Goal: Transaction & Acquisition: Download file/media

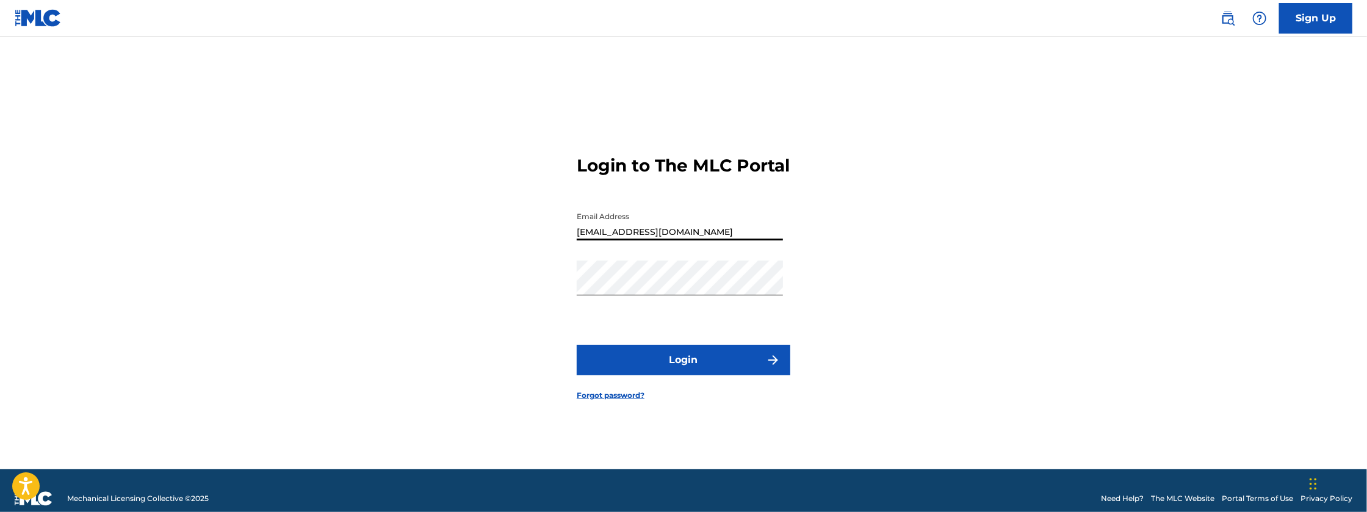
click at [691, 240] on input "[EMAIL_ADDRESS][DOMAIN_NAME]" at bounding box center [680, 223] width 206 height 35
click at [696, 240] on input "[EMAIL_ADDRESS][DOMAIN_NAME]" at bounding box center [680, 223] width 206 height 35
type input "[EMAIL_ADDRESS][DOMAIN_NAME]"
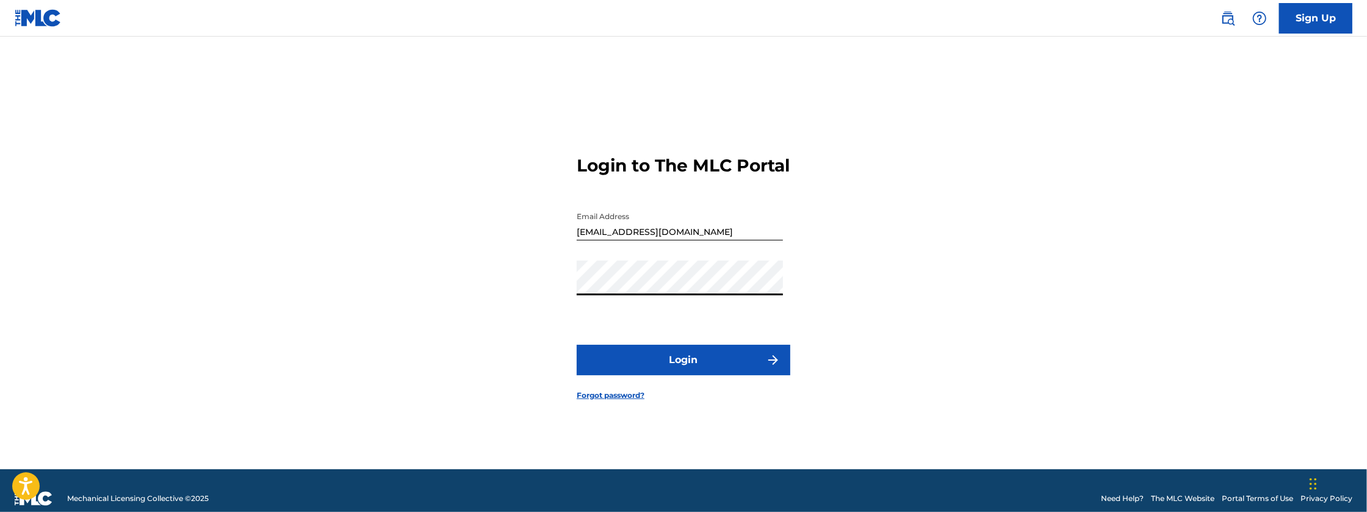
click at [577, 345] on button "Login" at bounding box center [684, 360] width 214 height 31
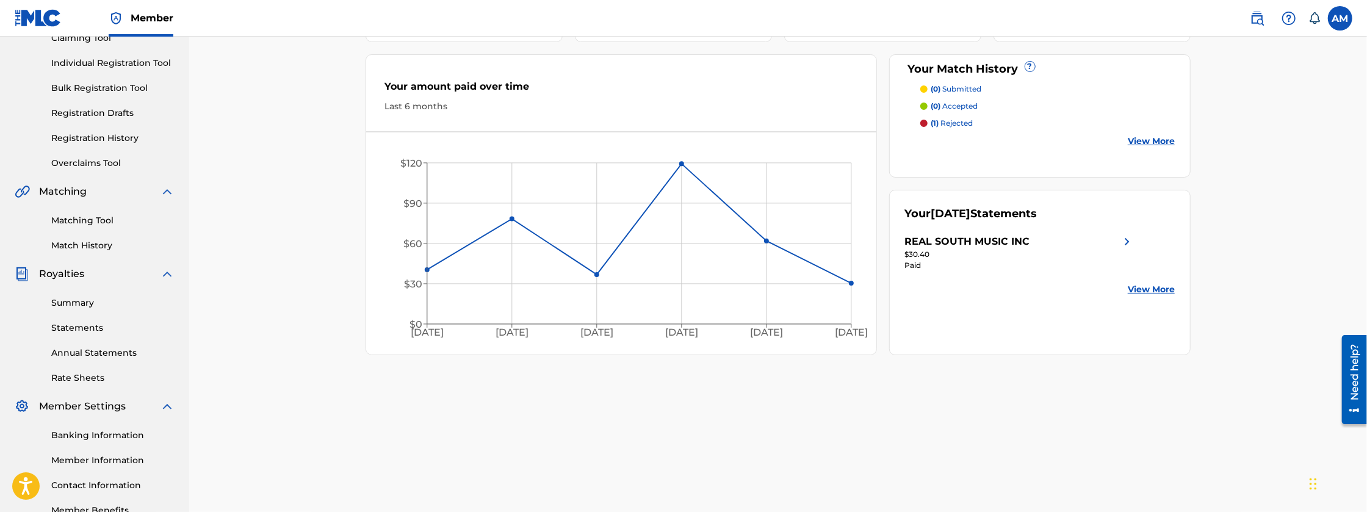
scroll to position [142, 0]
click at [78, 372] on link "Rate Sheets" at bounding box center [112, 377] width 123 height 13
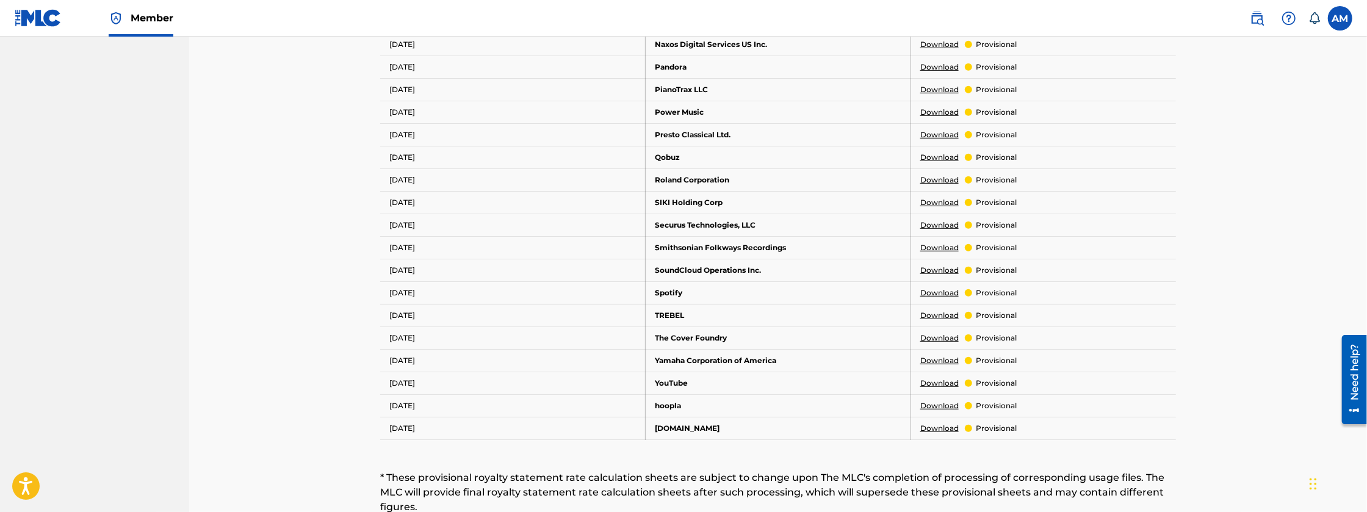
scroll to position [630, 0]
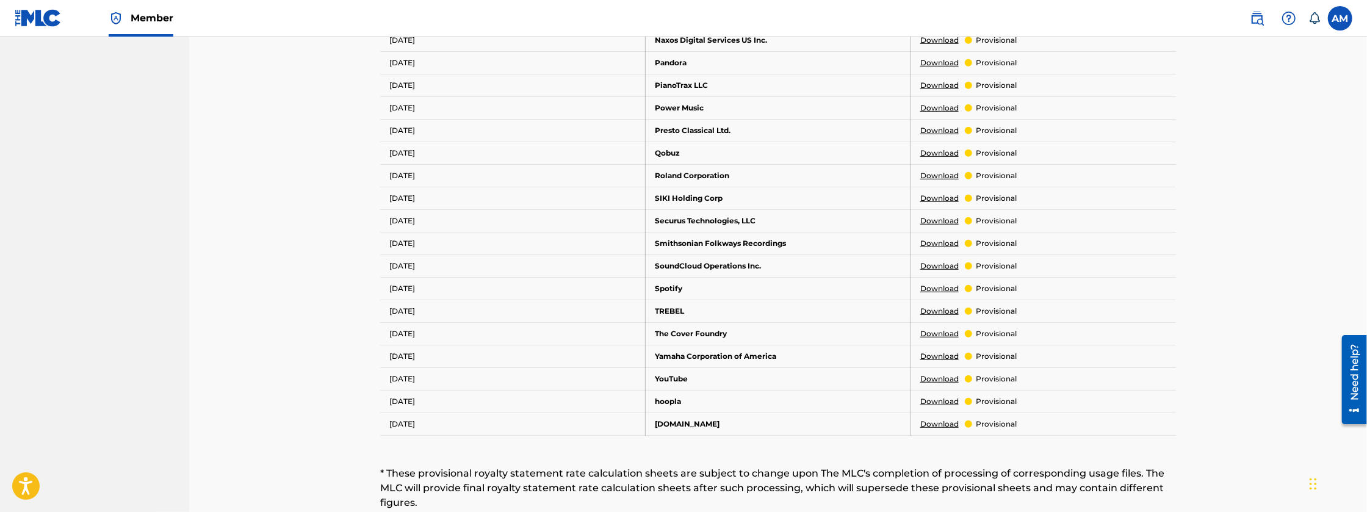
click at [934, 377] on link "Download" at bounding box center [939, 378] width 38 height 11
click at [924, 283] on link "Download" at bounding box center [939, 288] width 38 height 11
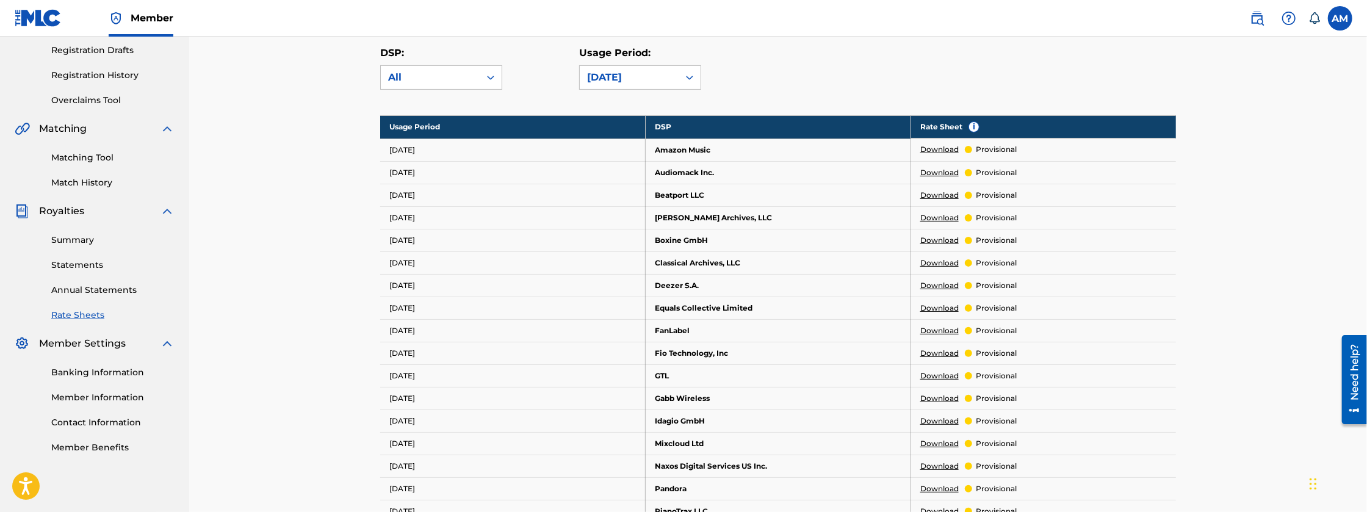
scroll to position [203, 0]
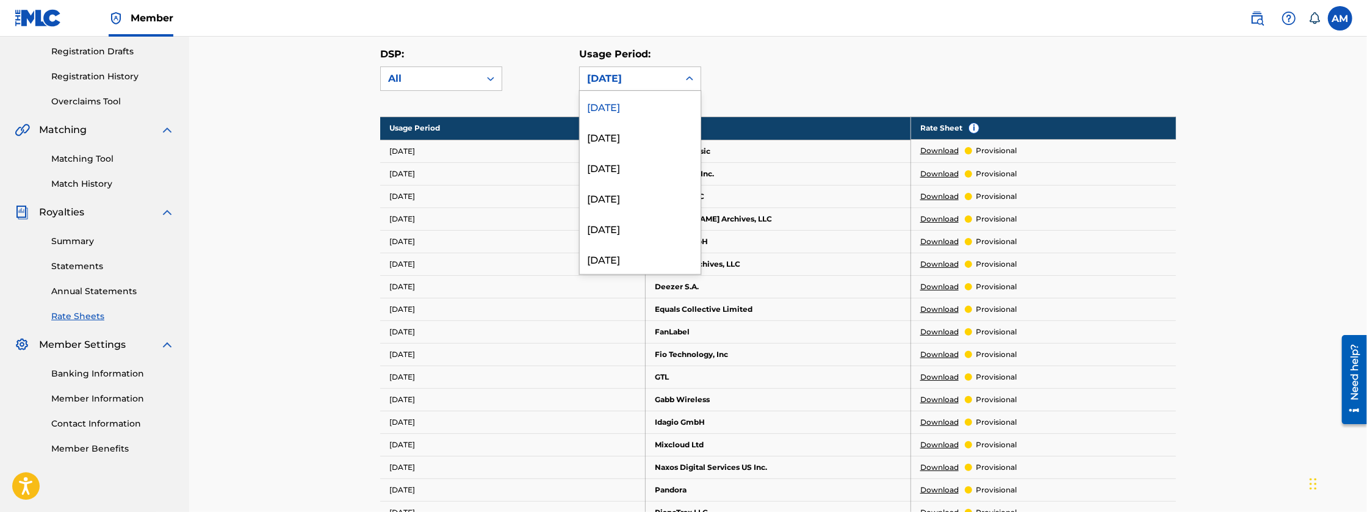
click at [641, 73] on div "[DATE]" at bounding box center [629, 78] width 84 height 15
click at [641, 129] on div "[DATE]" at bounding box center [640, 136] width 121 height 31
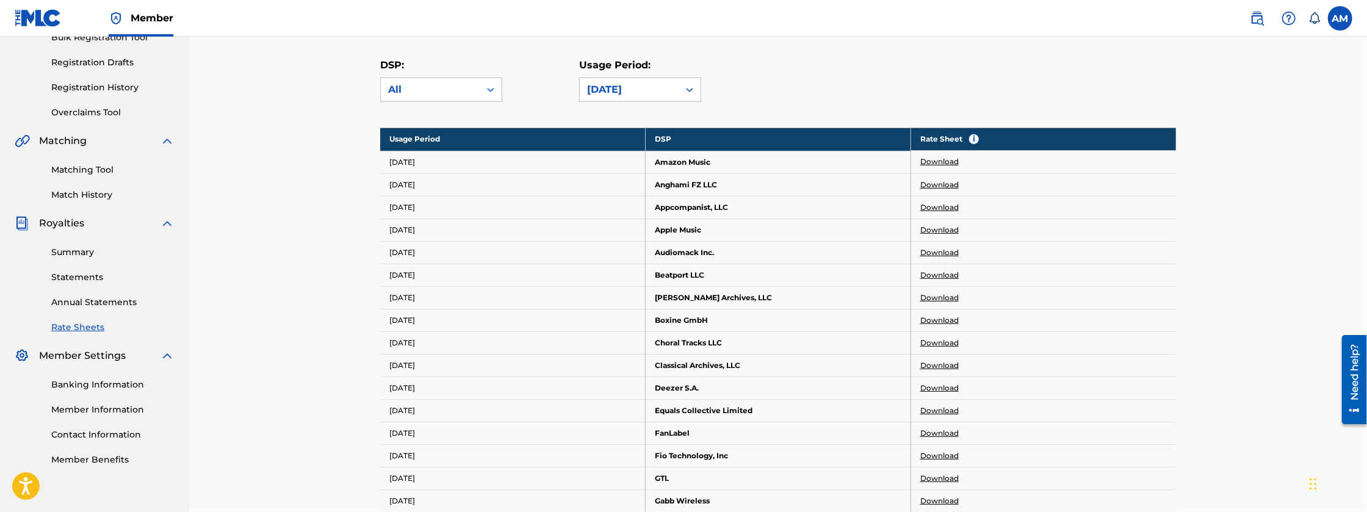
scroll to position [183, 0]
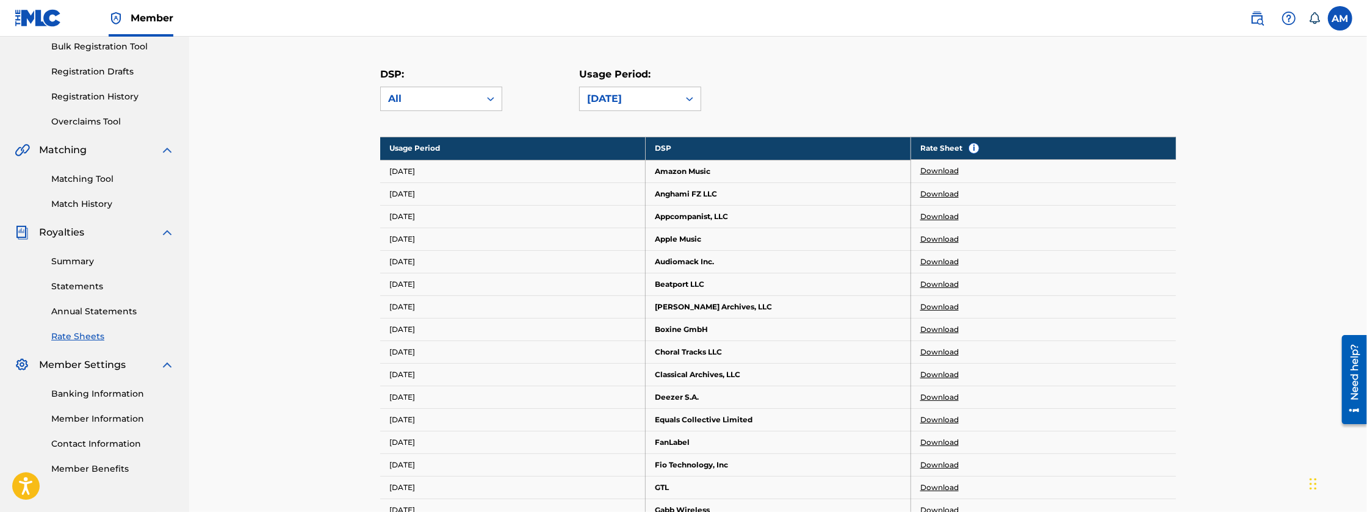
click at [949, 237] on link "Download" at bounding box center [939, 239] width 38 height 11
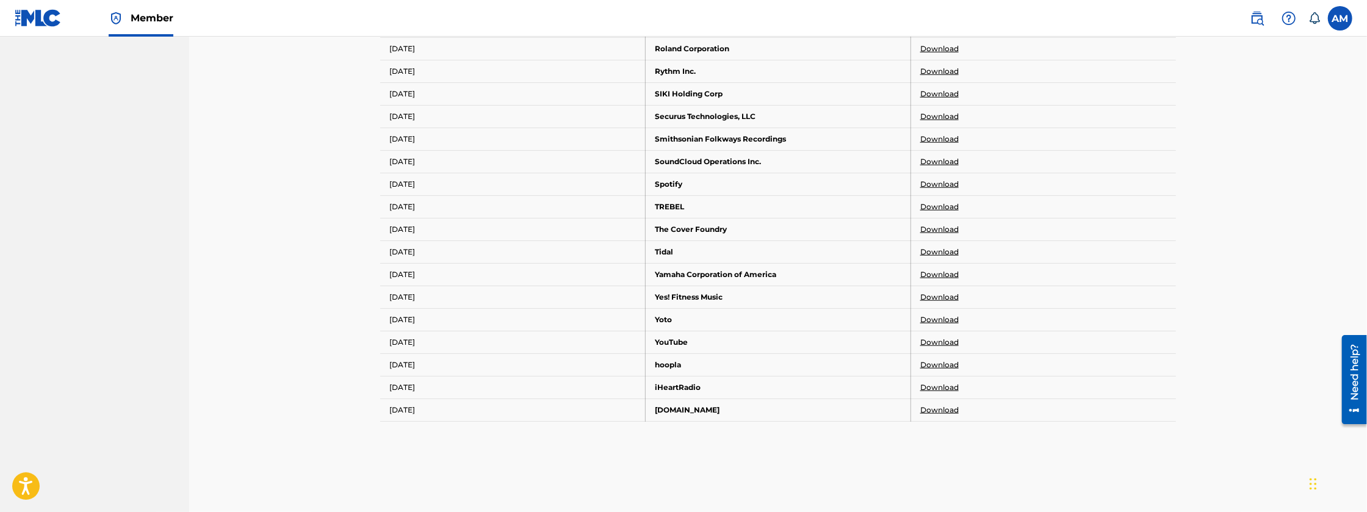
scroll to position [1077, 0]
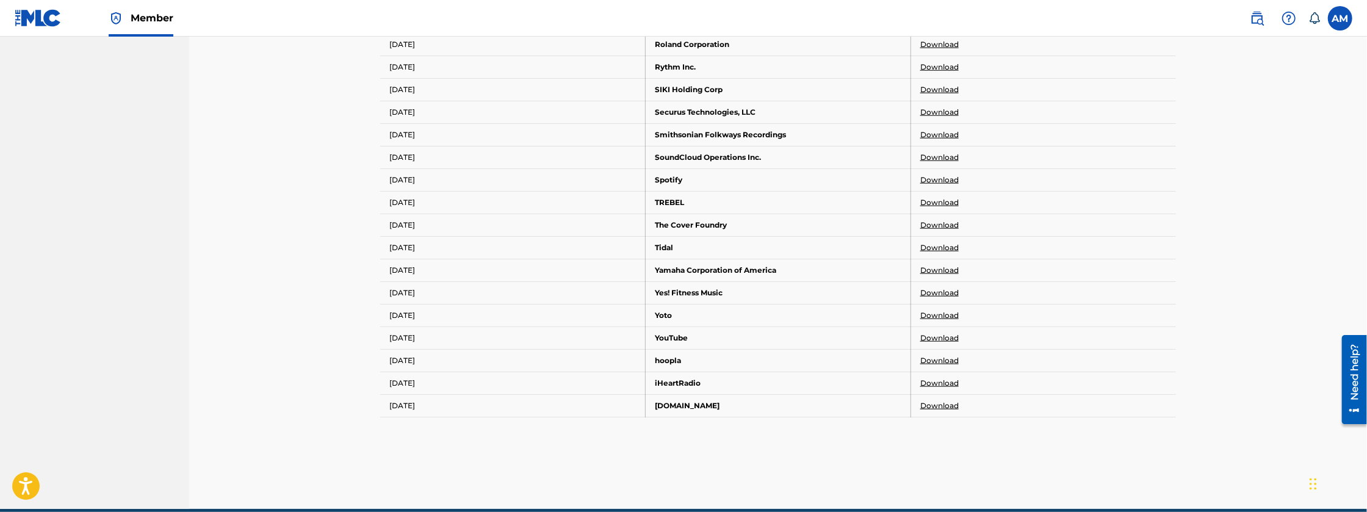
click at [937, 379] on link "Download" at bounding box center [939, 383] width 38 height 11
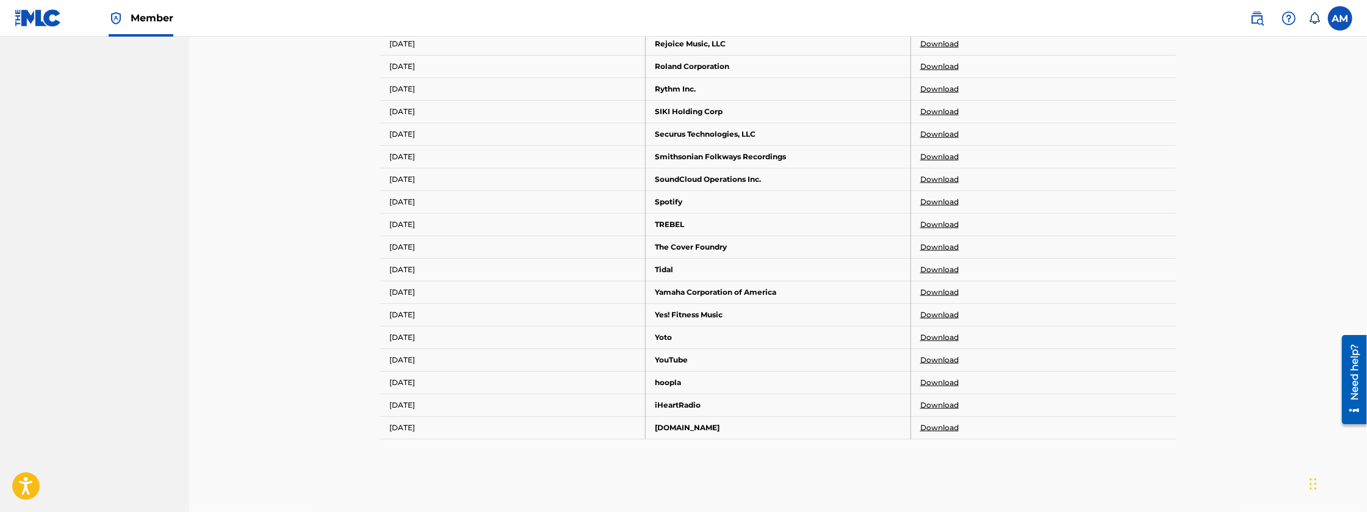
scroll to position [1046, 0]
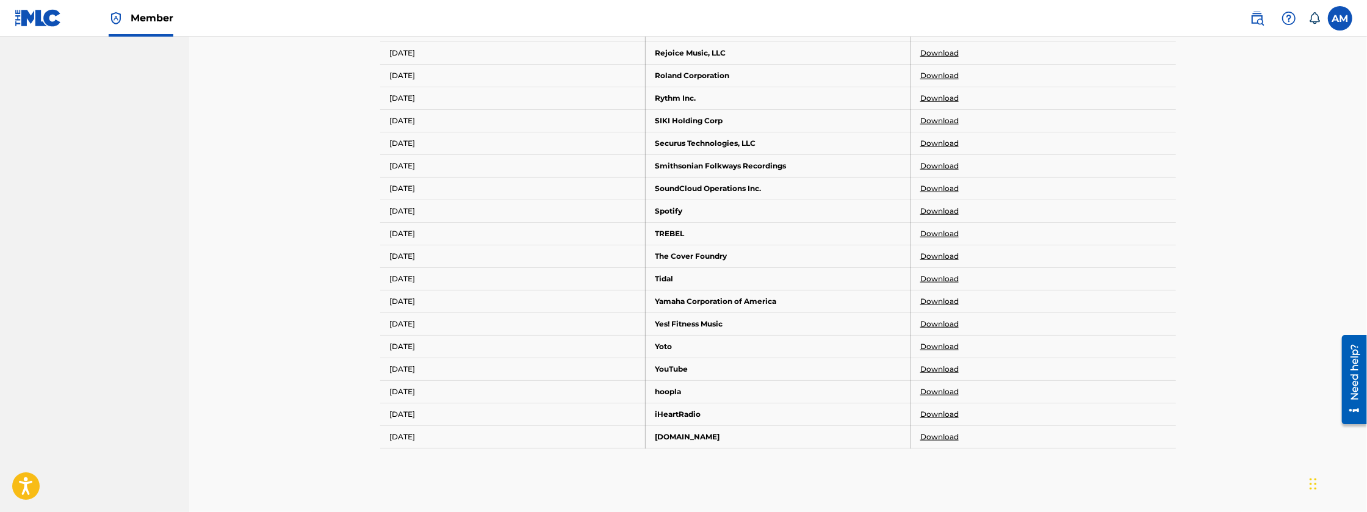
click at [937, 431] on link "Download" at bounding box center [939, 436] width 38 height 11
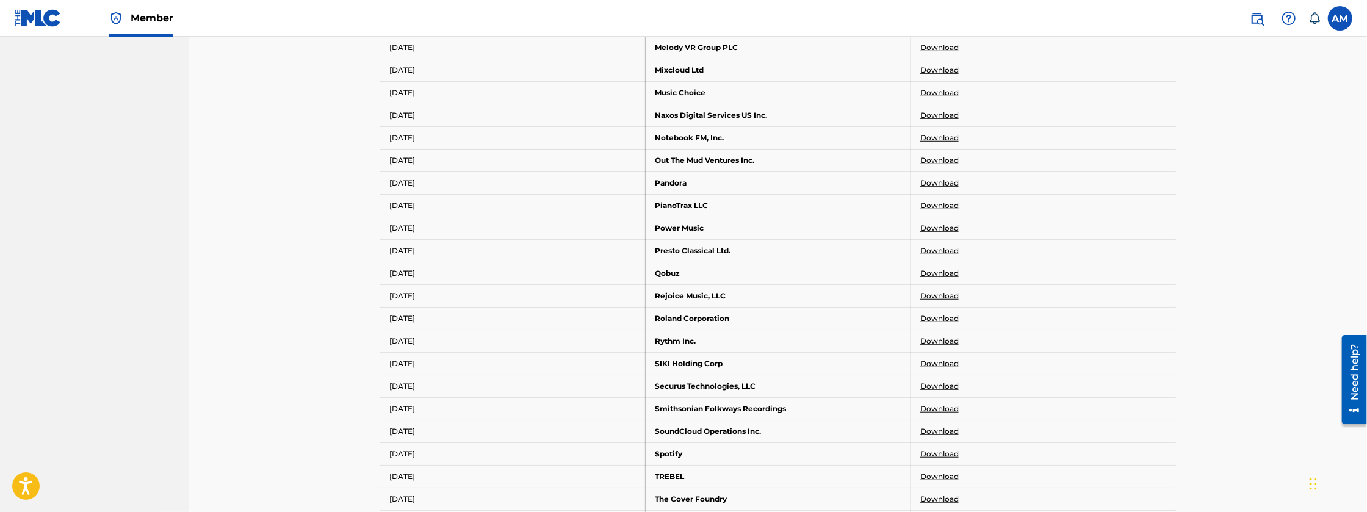
scroll to position [802, 0]
click at [933, 92] on link "Download" at bounding box center [939, 93] width 38 height 11
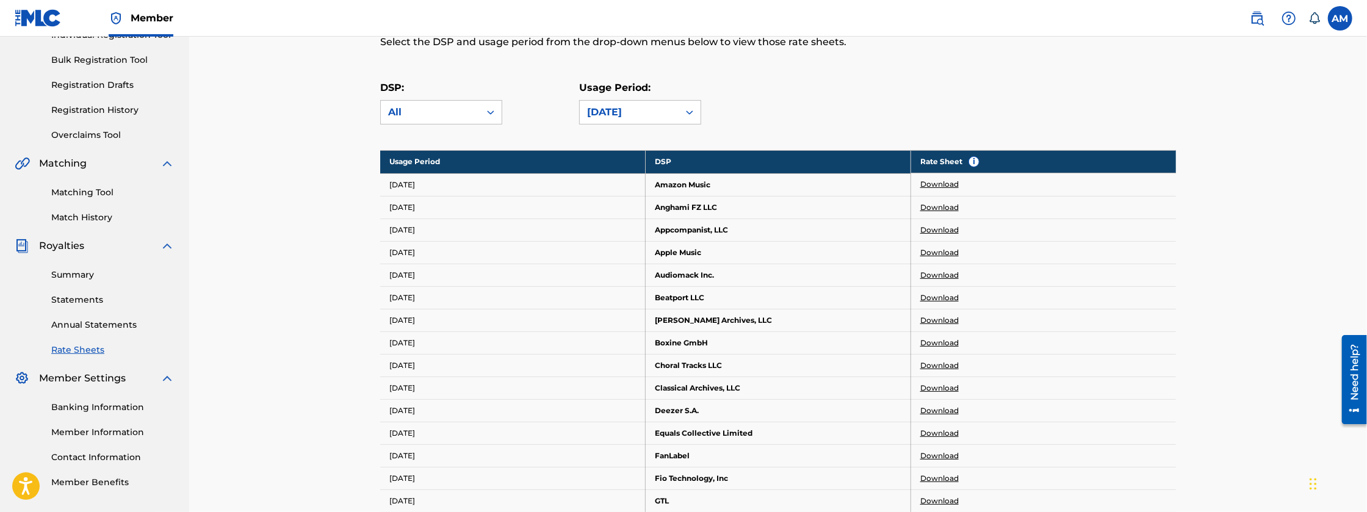
scroll to position [172, 0]
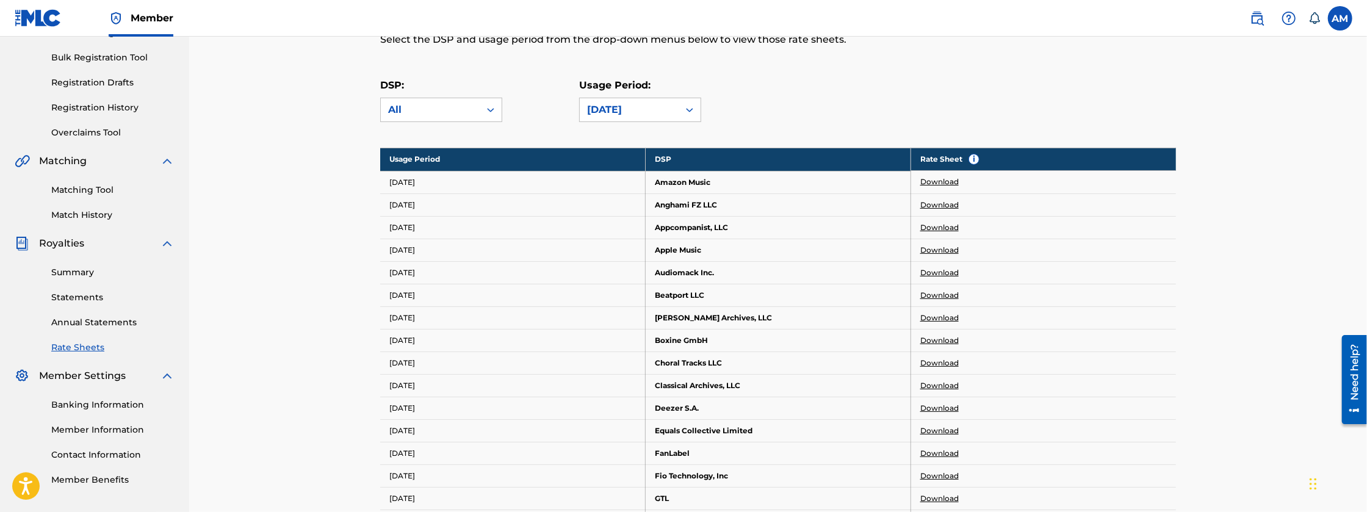
click at [1344, 21] on label at bounding box center [1340, 18] width 24 height 24
click at [1340, 18] on input "AM [PERSON_NAME] [EMAIL_ADDRESS][DOMAIN_NAME] Notification Preferences Profile …" at bounding box center [1340, 18] width 0 height 0
click at [1230, 173] on p "Log out" at bounding box center [1221, 172] width 29 height 11
click at [1340, 18] on input "AM [PERSON_NAME] [EMAIL_ADDRESS][DOMAIN_NAME] Notification Preferences Profile …" at bounding box center [1340, 18] width 0 height 0
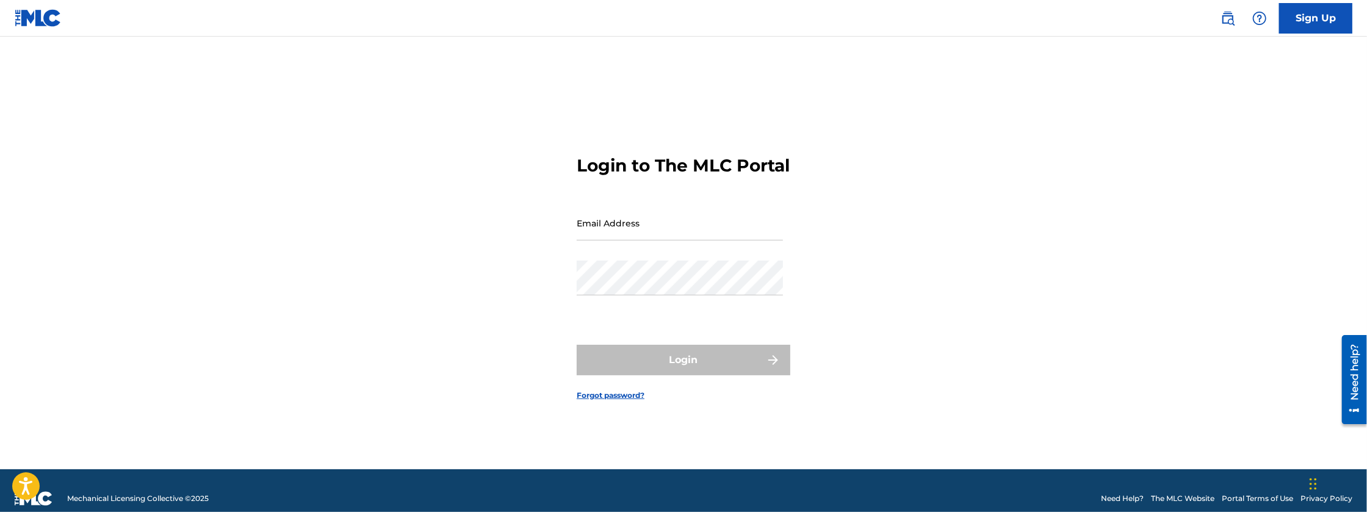
type input "[EMAIL_ADDRESS][DOMAIN_NAME]"
